Goal: Task Accomplishment & Management: Use online tool/utility

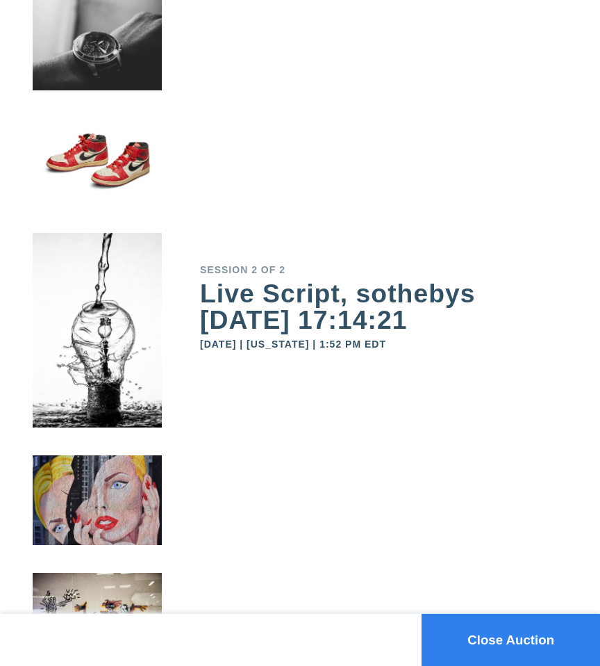
click at [383, 312] on div "Live Script, sothebys 2025-10-09 17:14:21" at bounding box center [383, 307] width 367 height 52
drag, startPoint x: 199, startPoint y: 267, endPoint x: 412, endPoint y: 319, distance: 219.4
click at [413, 319] on div "Session 2 of 2 Live Script, sothebys 2025-10-09 17:14:21 October 9, 2025 | New …" at bounding box center [300, 333] width 600 height 666
click at [412, 319] on div "Live Script, sothebys 2025-10-09 17:14:21" at bounding box center [383, 307] width 367 height 52
drag, startPoint x: 463, startPoint y: 350, endPoint x: 204, endPoint y: 269, distance: 272.2
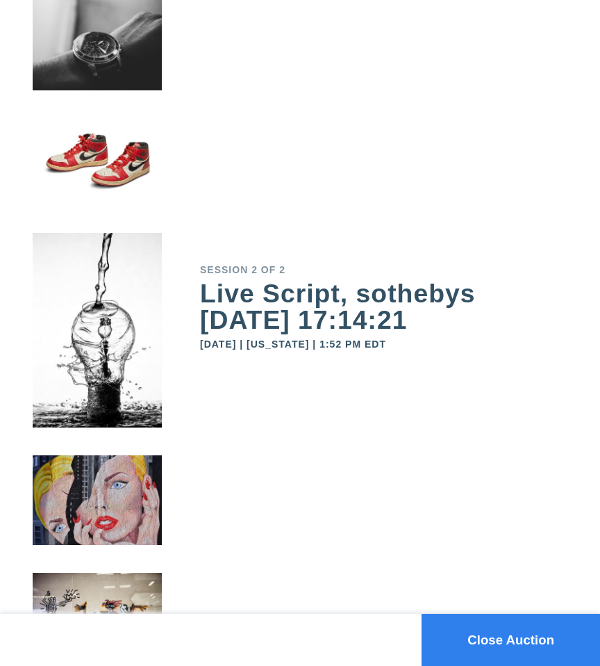
click at [203, 269] on div "Session 2 of 2 Live Script, sothebys 2025-10-09 17:14:21 October 9, 2025 | New …" at bounding box center [383, 307] width 367 height 104
click at [279, 333] on div "Live Script, sothebys 2025-10-09 17:14:21" at bounding box center [383, 307] width 367 height 52
click at [517, 628] on button "Close Auction" at bounding box center [511, 639] width 179 height 52
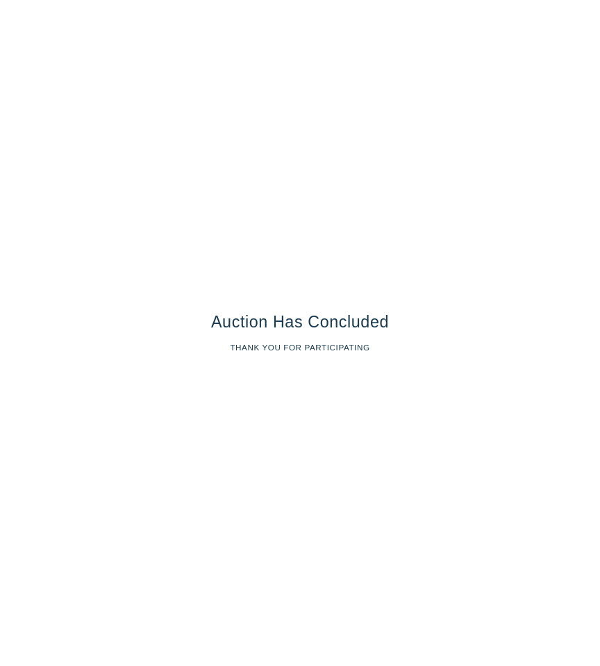
click at [302, 261] on div "Auction Has Concluded Thank you for participating" at bounding box center [300, 333] width 600 height 666
click at [357, 306] on div "Auction Has Concluded Thank you for participating" at bounding box center [300, 333] width 600 height 666
click at [357, 304] on div "Auction Has Concluded Thank you for participating" at bounding box center [300, 333] width 600 height 666
click at [307, 192] on div "Auction Has Concluded Thank you for participating" at bounding box center [300, 333] width 600 height 666
